Goal: Information Seeking & Learning: Compare options

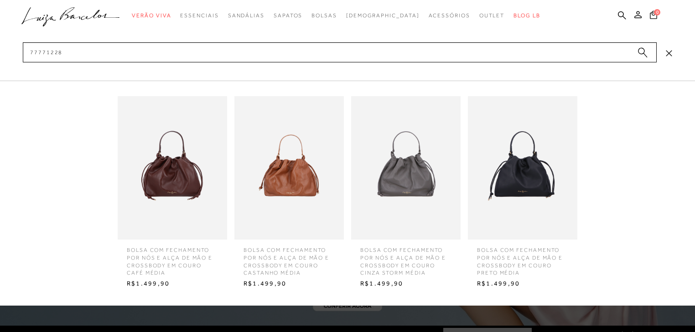
type input "77771228"
click at [418, 191] on img at bounding box center [405, 168] width 109 height 144
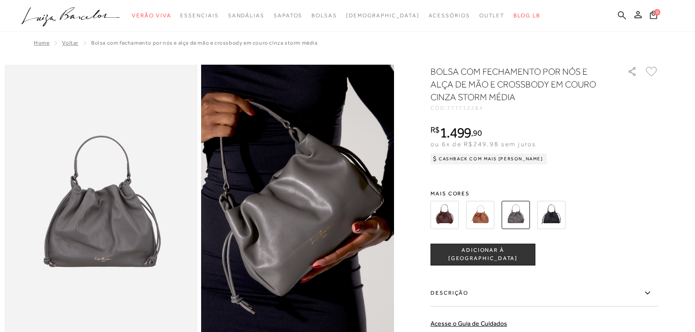
click at [618, 14] on icon at bounding box center [622, 15] width 8 height 8
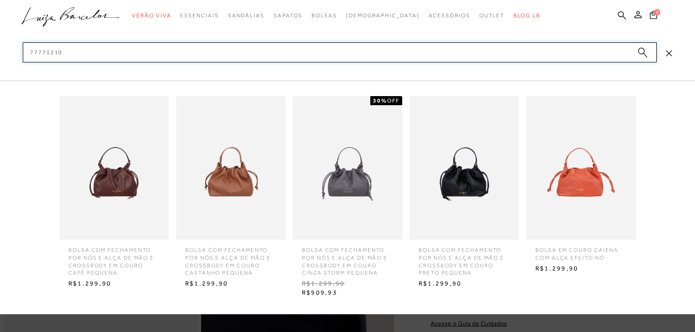
type input "77771210"
click at [339, 180] on img at bounding box center [347, 168] width 109 height 144
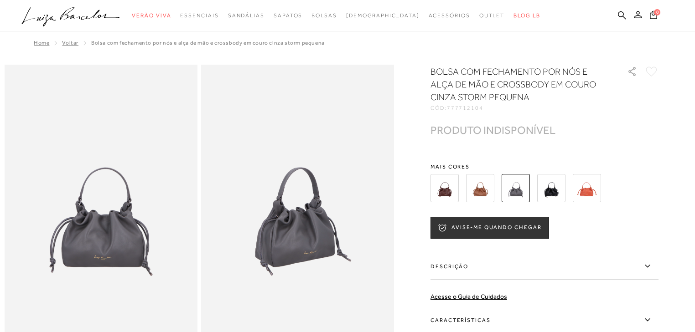
click at [434, 194] on img at bounding box center [444, 188] width 28 height 28
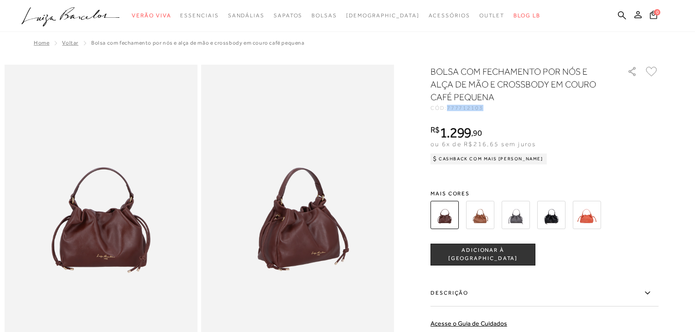
drag, startPoint x: 451, startPoint y: 108, endPoint x: 502, endPoint y: 108, distance: 51.1
click at [502, 108] on div "CÓD: 777712103" at bounding box center [521, 107] width 182 height 5
copy span "777712103"
click at [520, 217] on img at bounding box center [516, 215] width 28 height 28
